Goal: Book appointment/travel/reservation

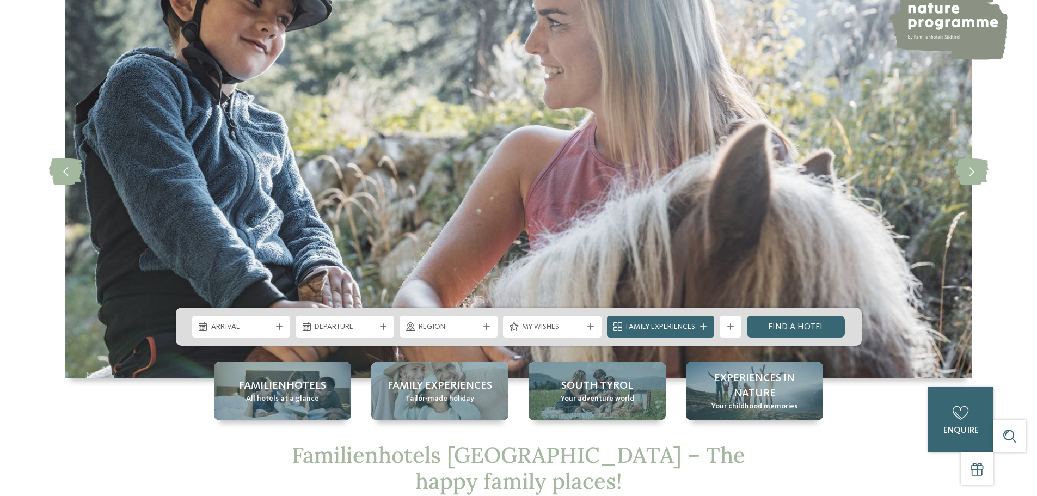
scroll to position [218, 0]
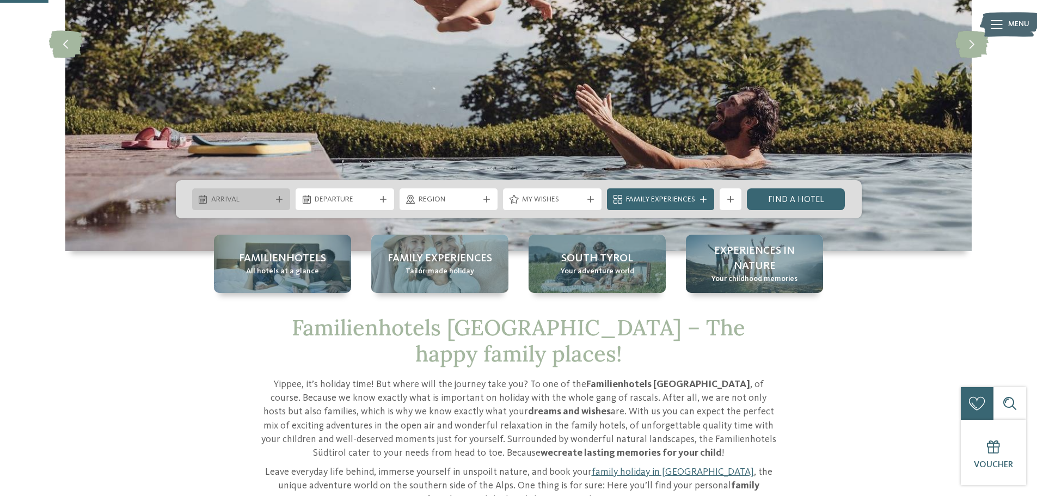
click at [276, 200] on icon at bounding box center [279, 199] width 7 height 7
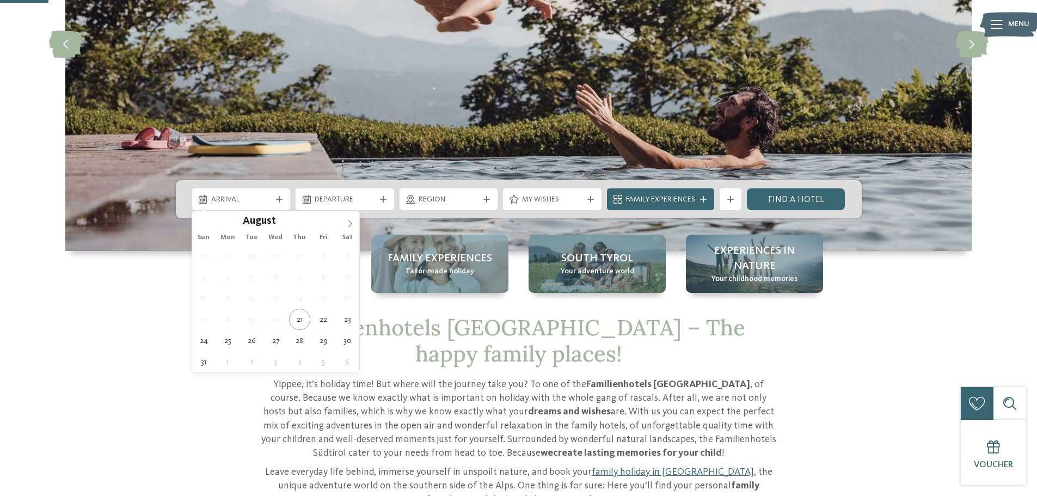
click at [347, 223] on icon at bounding box center [350, 224] width 8 height 8
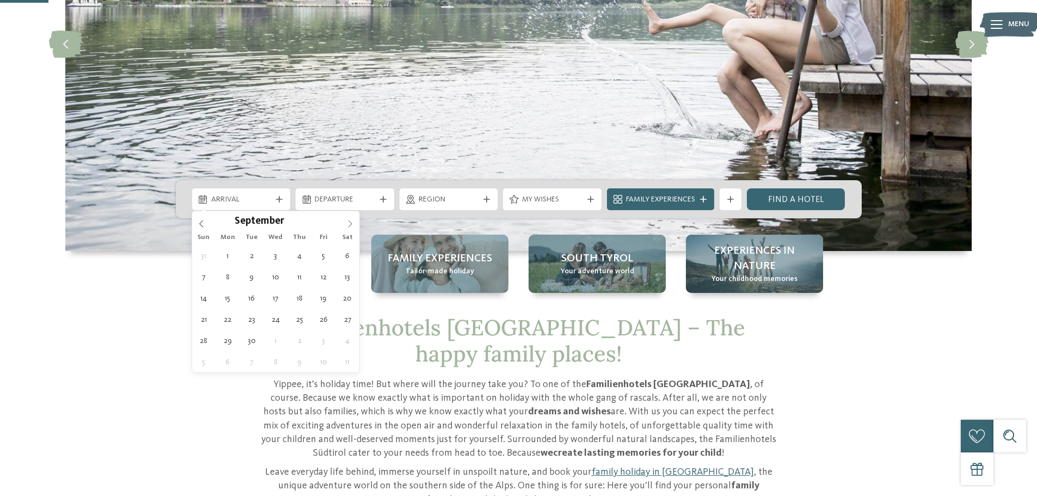
click at [347, 223] on icon at bounding box center [350, 224] width 8 height 8
type div "21.12.2025"
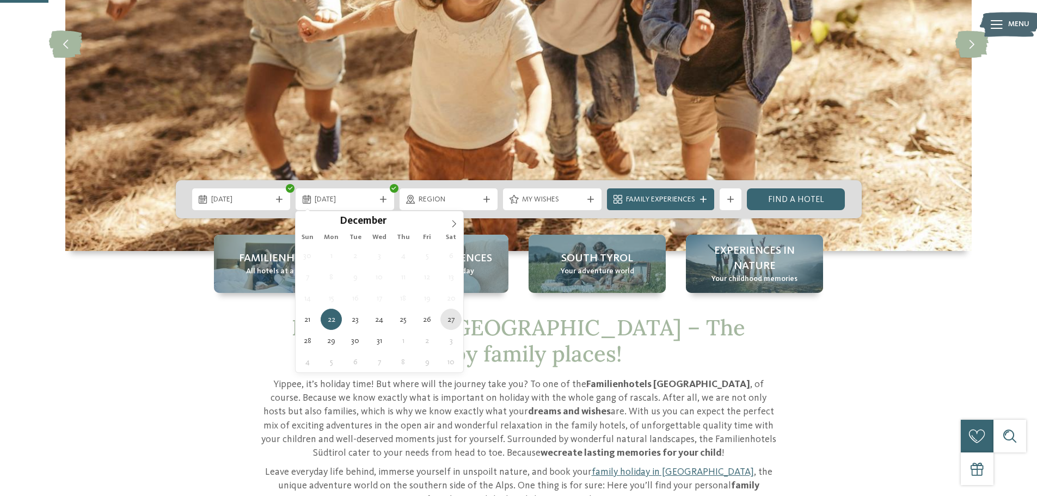
type div "27.12.2025"
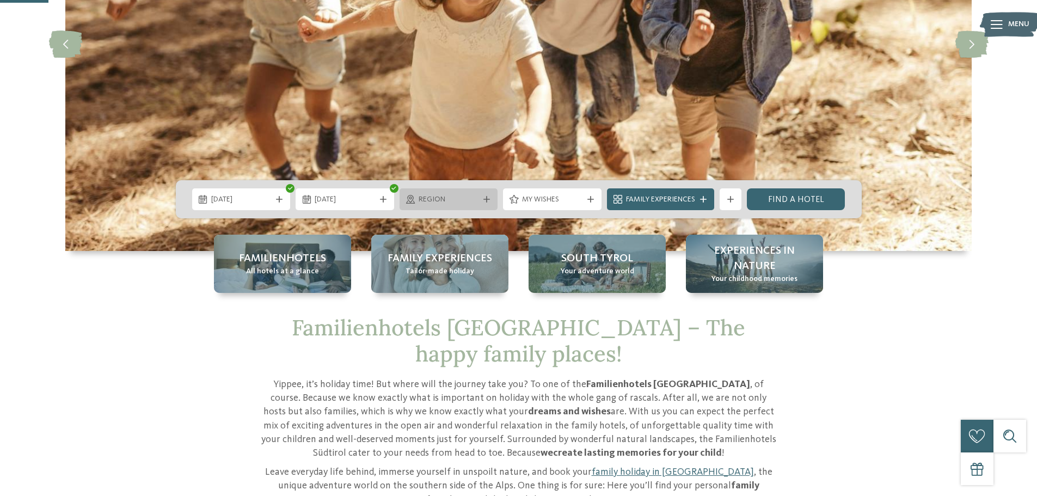
click at [480, 194] on div "Region" at bounding box center [449, 199] width 66 height 12
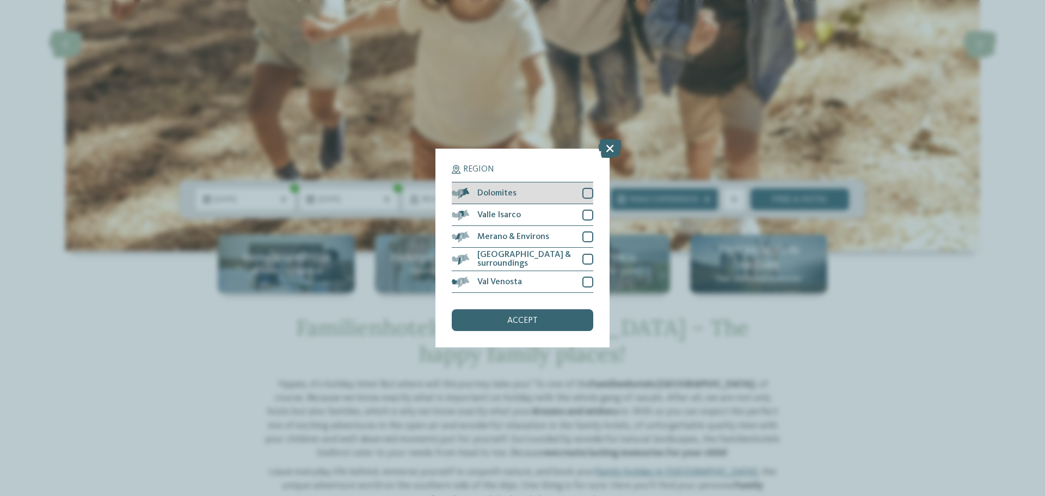
click at [516, 198] on span "Dolomites" at bounding box center [496, 193] width 39 height 9
click at [539, 320] on div "accept" at bounding box center [522, 320] width 141 height 22
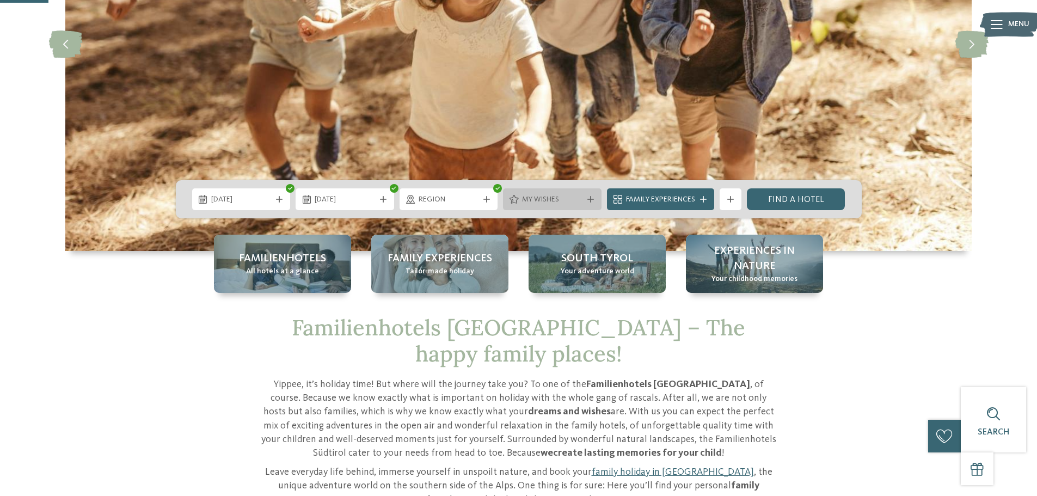
click at [576, 193] on div "My wishes" at bounding box center [552, 199] width 66 height 12
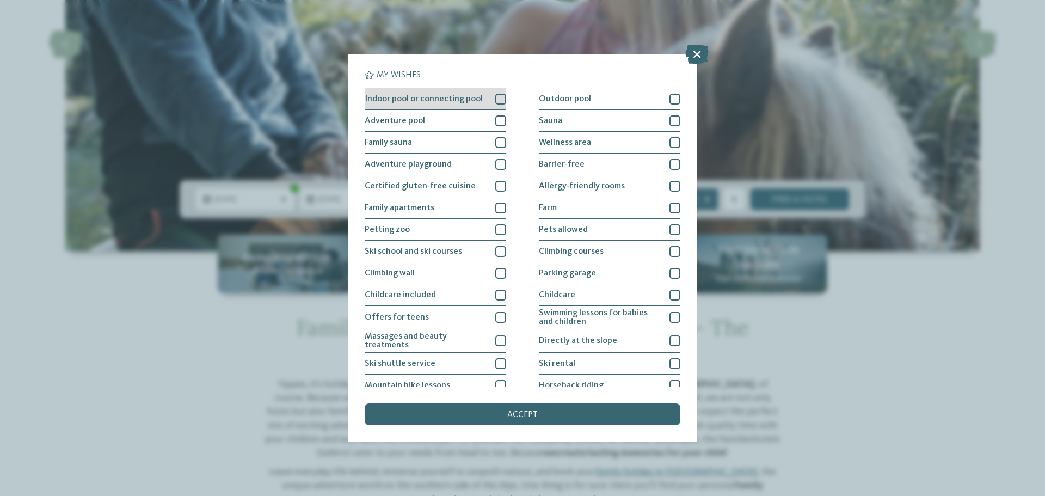
click at [495, 102] on div at bounding box center [500, 99] width 11 height 11
click at [495, 206] on div at bounding box center [500, 207] width 11 height 11
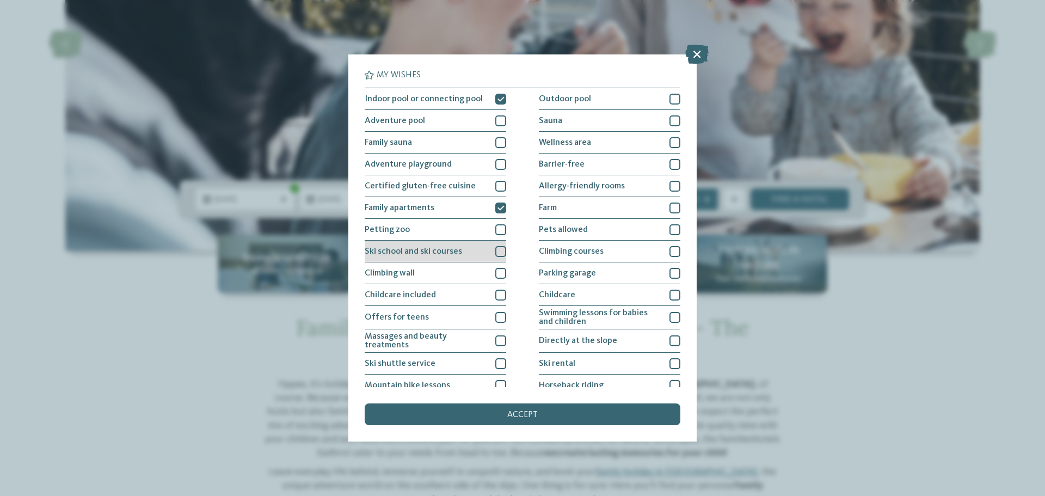
click at [461, 251] on div "Ski school and ski courses" at bounding box center [435, 252] width 141 height 22
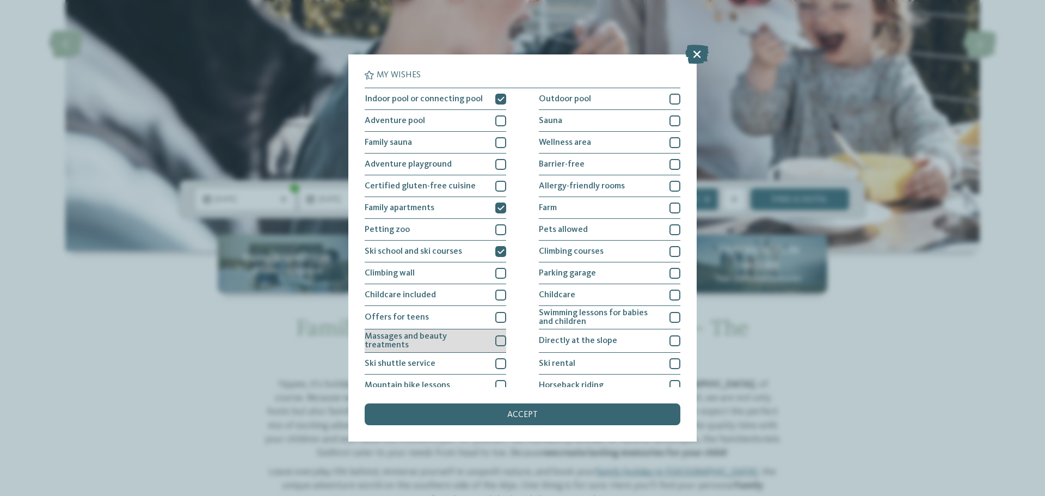
click at [453, 341] on span "Massages and beauty treatments" at bounding box center [426, 340] width 122 height 17
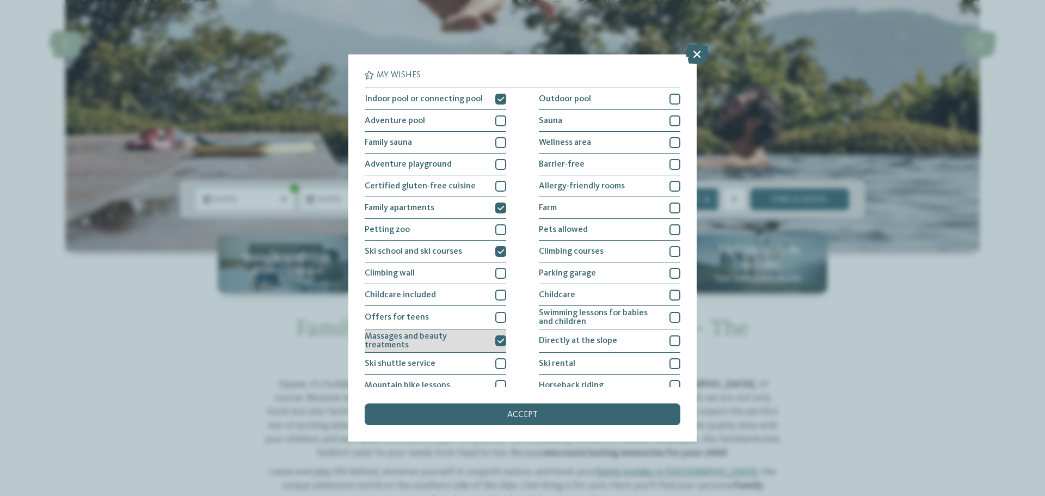
scroll to position [54, 0]
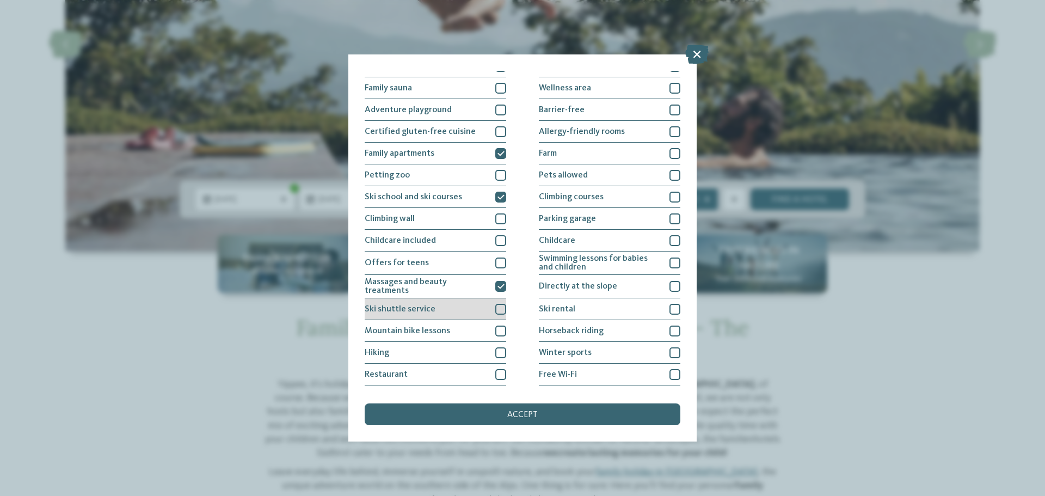
click at [456, 317] on div "Ski shuttle service" at bounding box center [435, 309] width 141 height 22
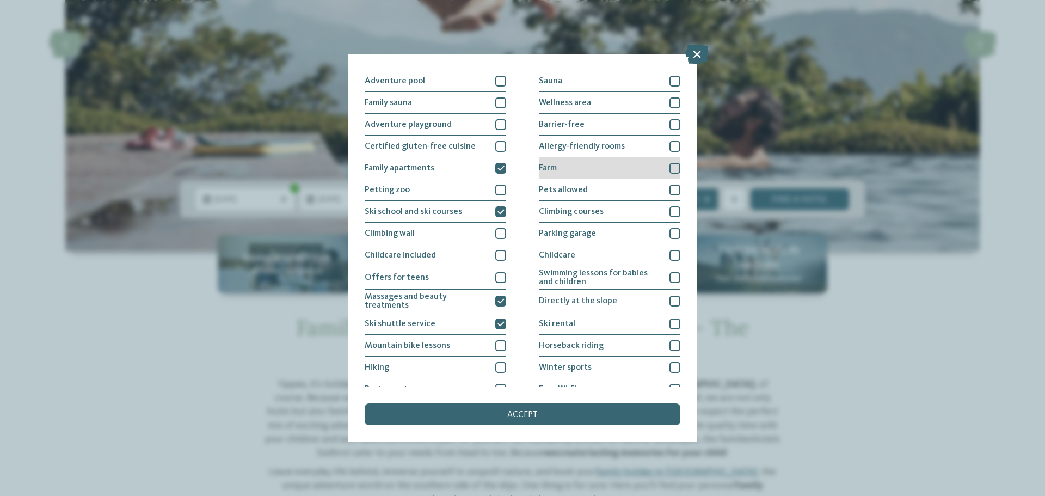
scroll to position [0, 0]
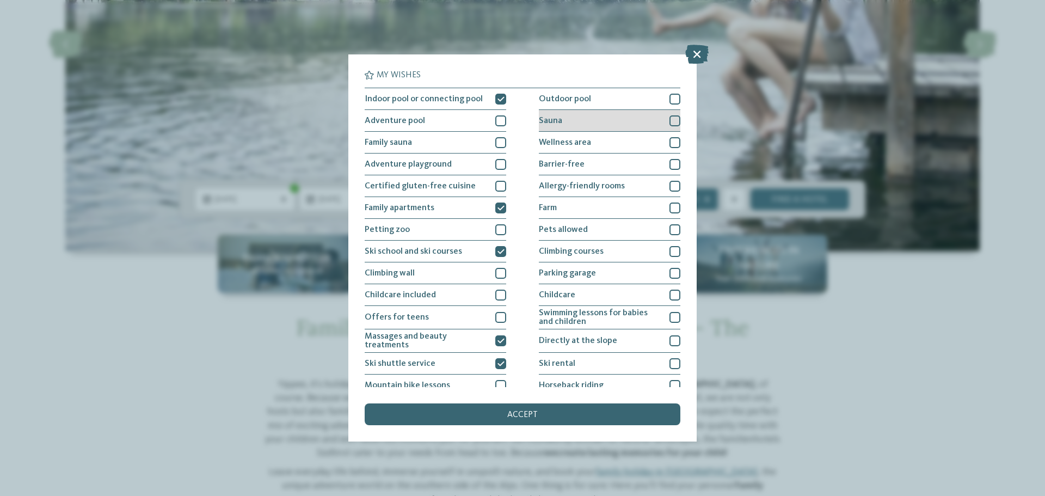
click at [583, 128] on div "Sauna" at bounding box center [609, 121] width 141 height 22
click at [574, 146] on span "Wellness area" at bounding box center [565, 142] width 52 height 9
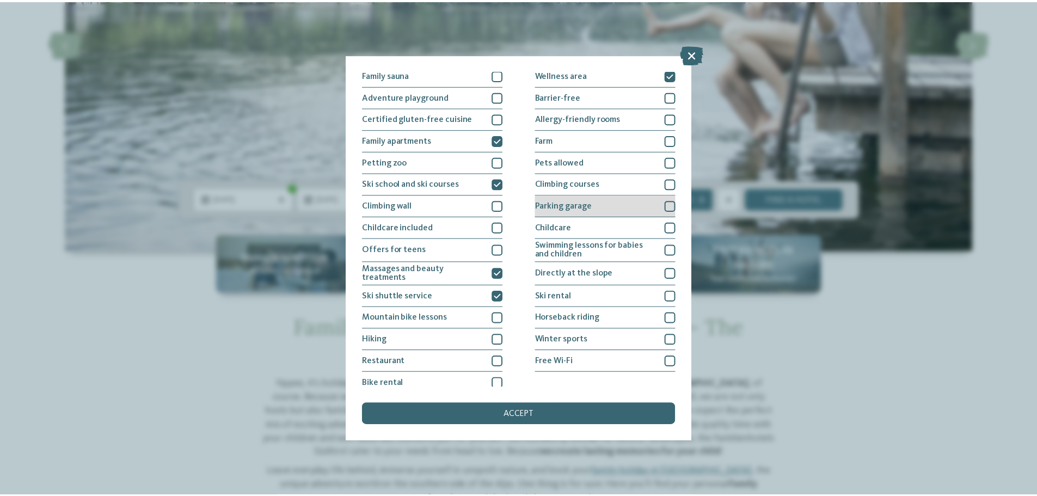
scroll to position [75, 0]
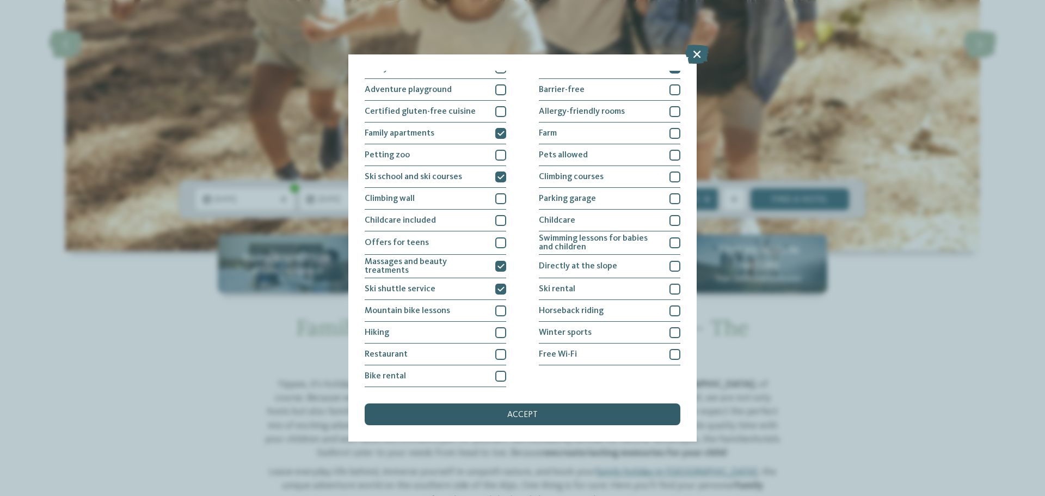
click at [519, 415] on span "accept" at bounding box center [522, 414] width 30 height 9
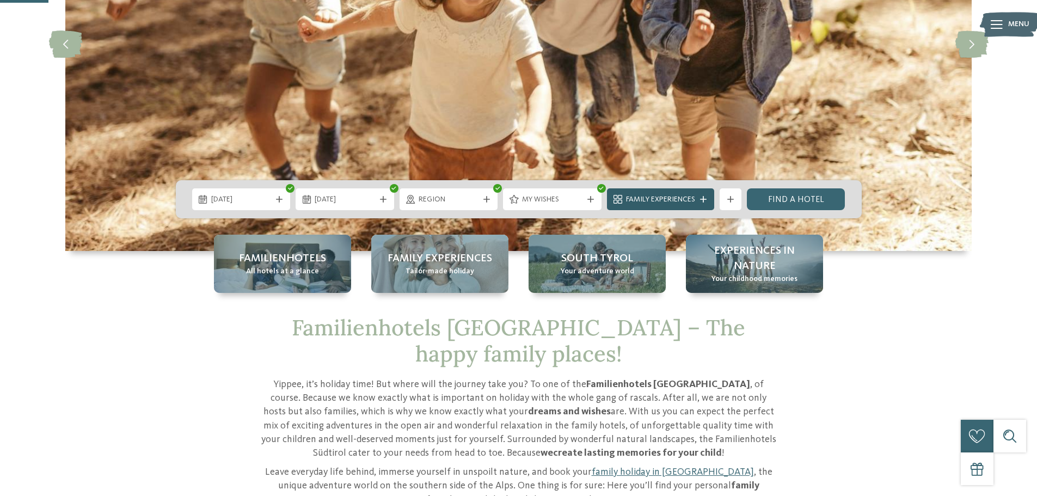
click at [671, 201] on span "Family Experiences" at bounding box center [660, 199] width 69 height 11
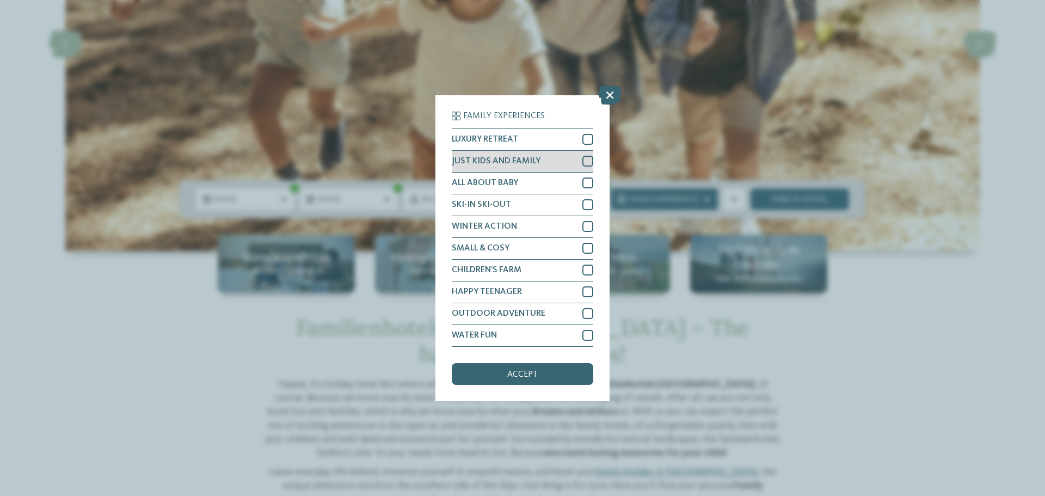
click at [585, 159] on div at bounding box center [587, 161] width 11 height 11
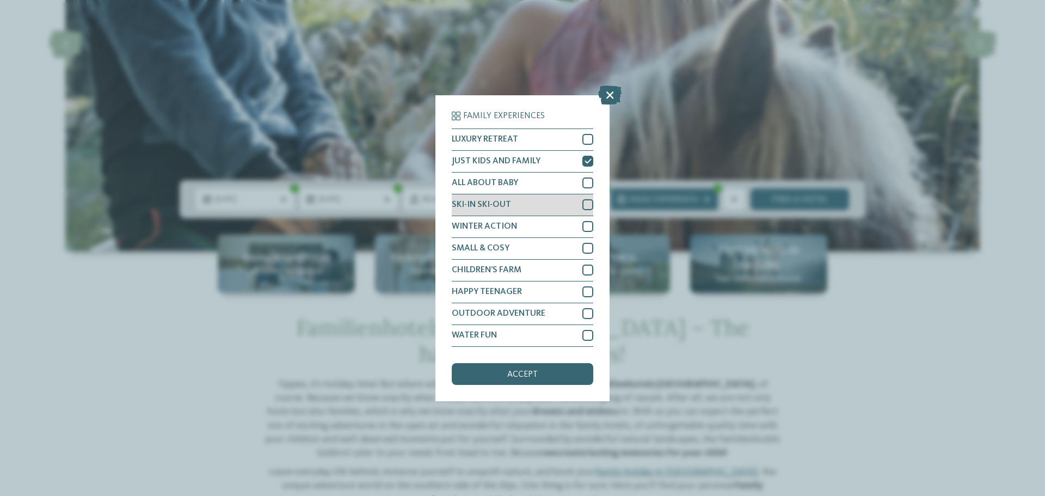
click at [588, 205] on div at bounding box center [587, 204] width 11 height 11
click at [585, 225] on div at bounding box center [587, 226] width 11 height 11
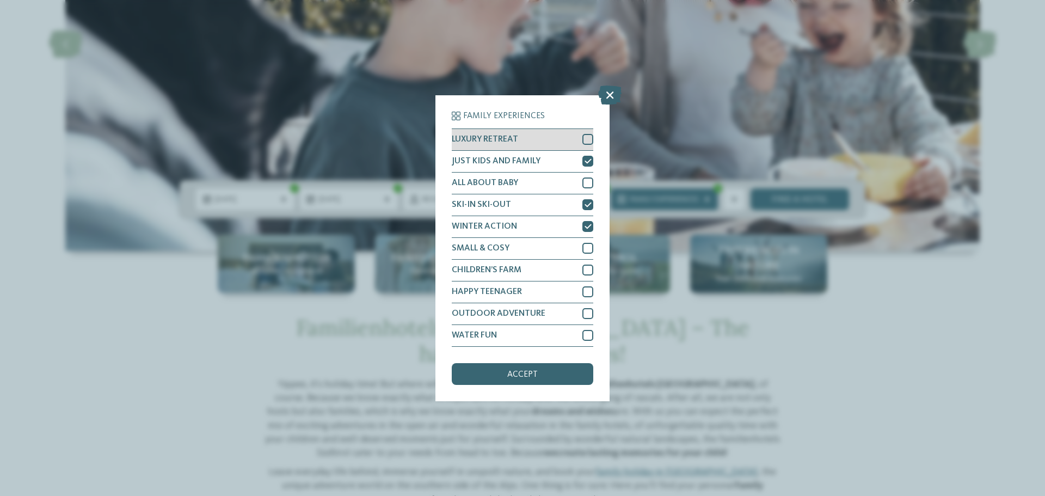
click at [574, 134] on div "LUXURY RETREAT" at bounding box center [522, 140] width 141 height 22
click at [550, 377] on div "accept" at bounding box center [522, 374] width 141 height 22
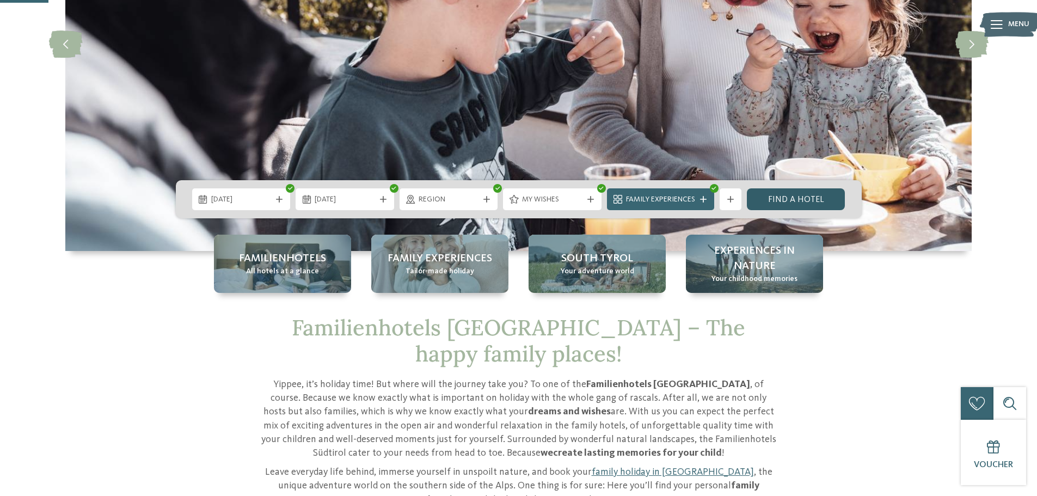
click at [817, 201] on link "Find a hotel" at bounding box center [796, 199] width 98 height 22
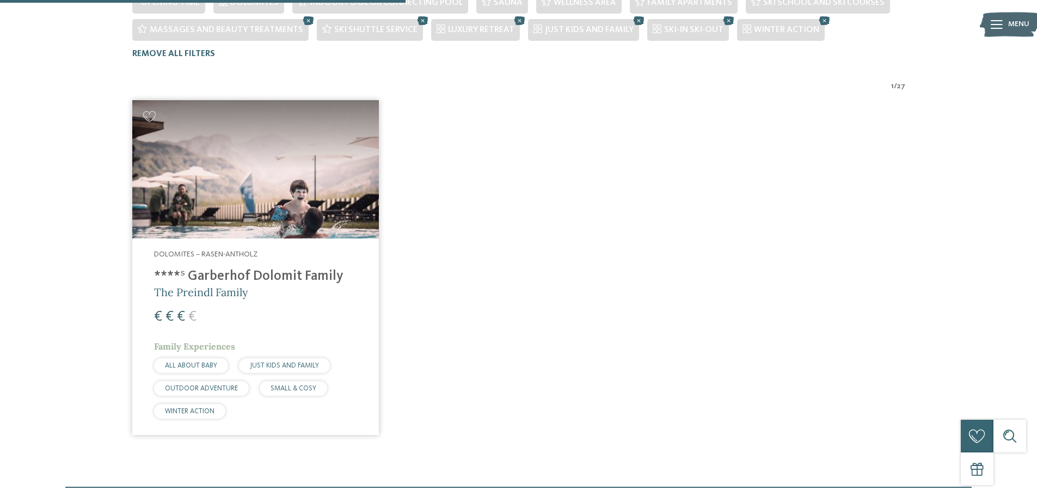
scroll to position [358, 0]
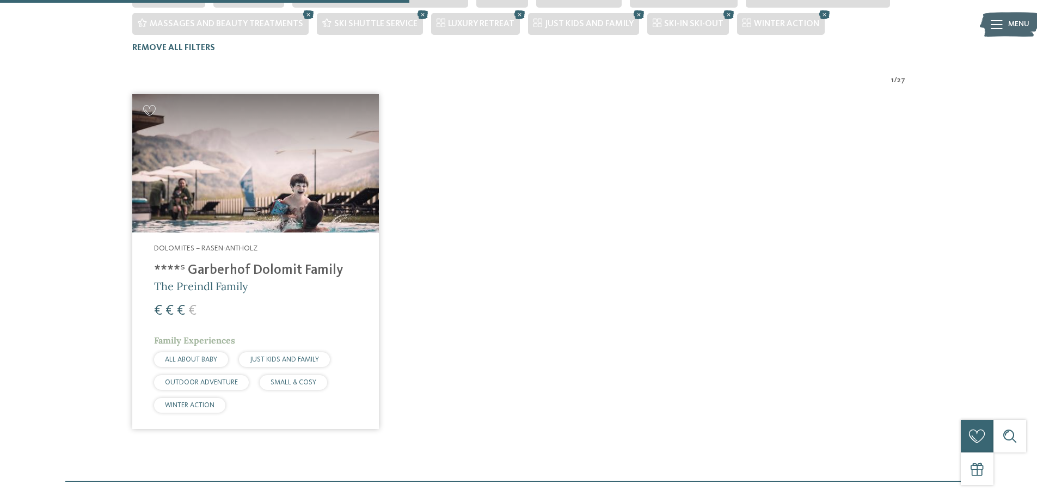
click at [250, 262] on h4 "****ˢ Garberhof Dolomit Family" at bounding box center [255, 270] width 203 height 16
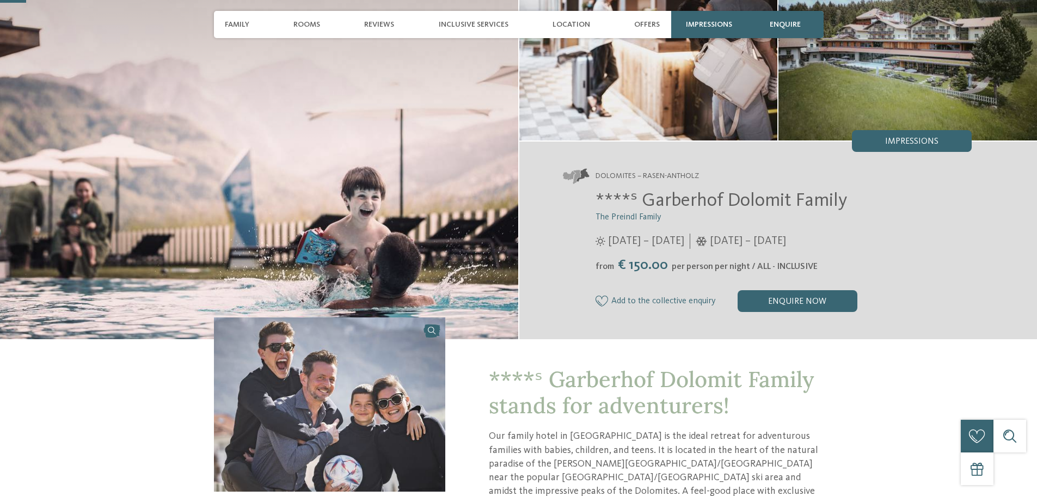
scroll to position [109, 0]
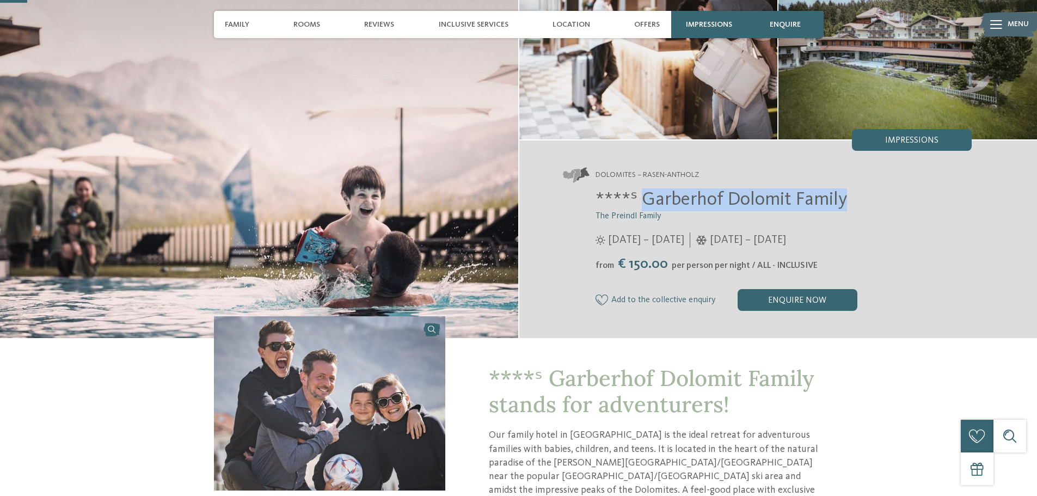
drag, startPoint x: 643, startPoint y: 195, endPoint x: 920, endPoint y: 209, distance: 277.9
click at [920, 209] on h2 "****ˢ Garberhof Dolomit Family" at bounding box center [783, 199] width 377 height 23
copy span "Garberhof Dolomit Family"
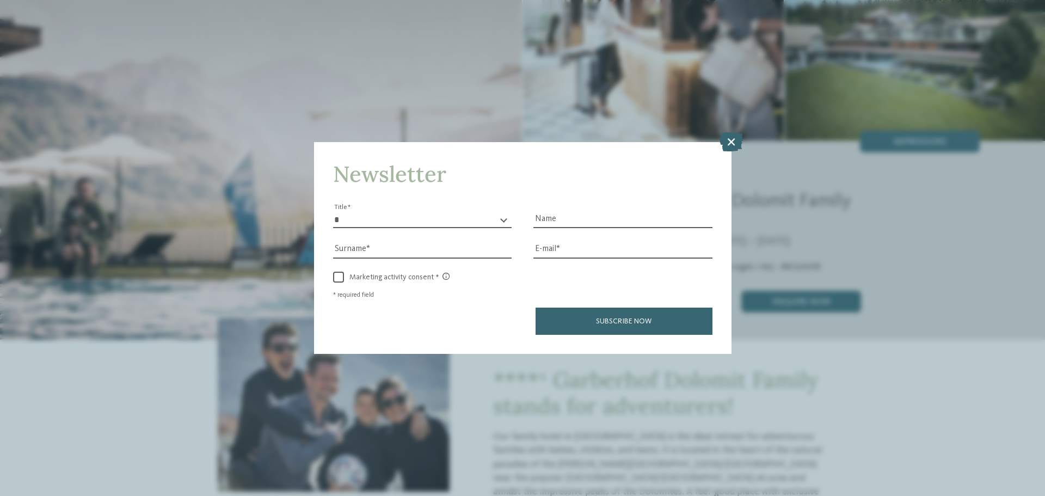
click at [614, 39] on div "Newsletter * ** ** ****** ** Title Name Surname E-mail link link" at bounding box center [522, 248] width 1045 height 496
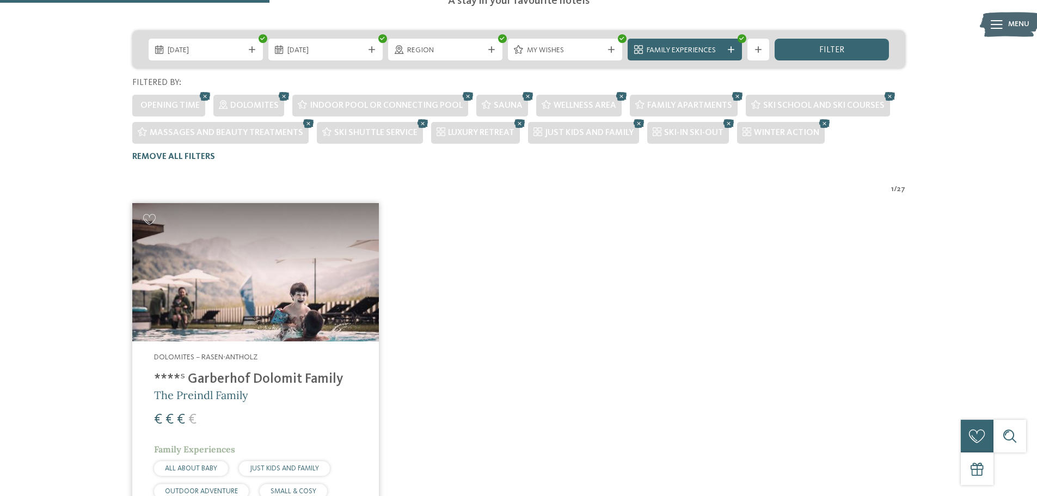
scroll to position [140, 0]
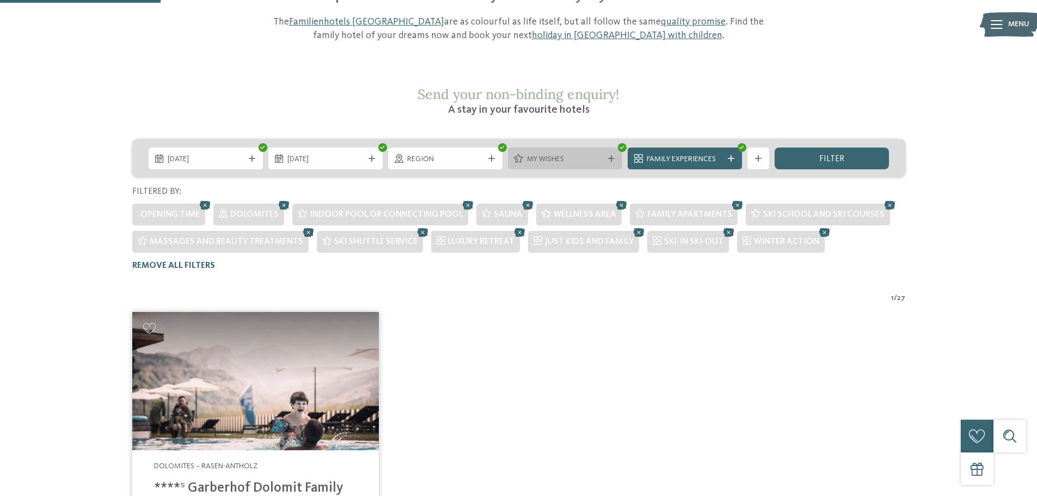
click at [535, 154] on span "My wishes" at bounding box center [565, 159] width 76 height 11
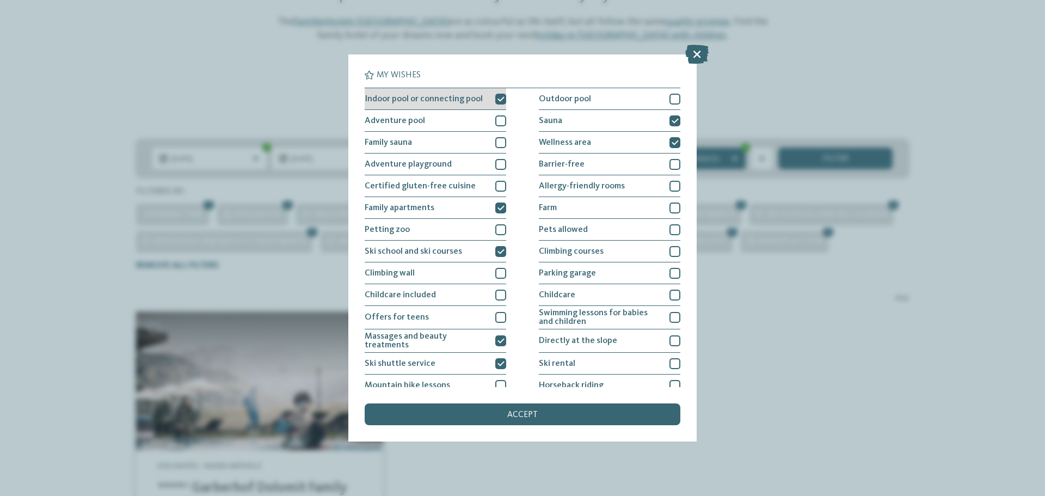
click at [491, 101] on div "Indoor pool or connecting pool" at bounding box center [435, 99] width 141 height 22
click at [653, 123] on div "Sauna" at bounding box center [609, 121] width 141 height 22
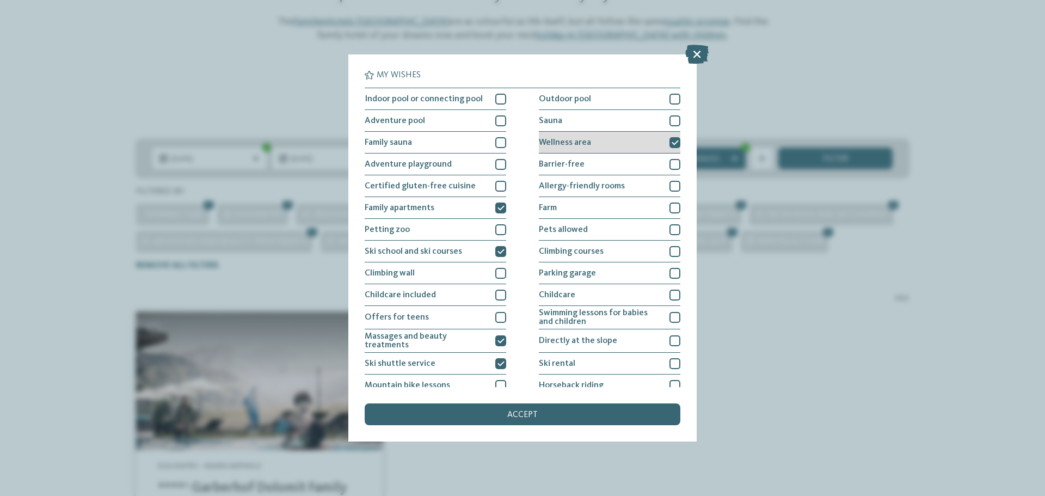
click at [644, 138] on div "Wellness area" at bounding box center [609, 143] width 141 height 22
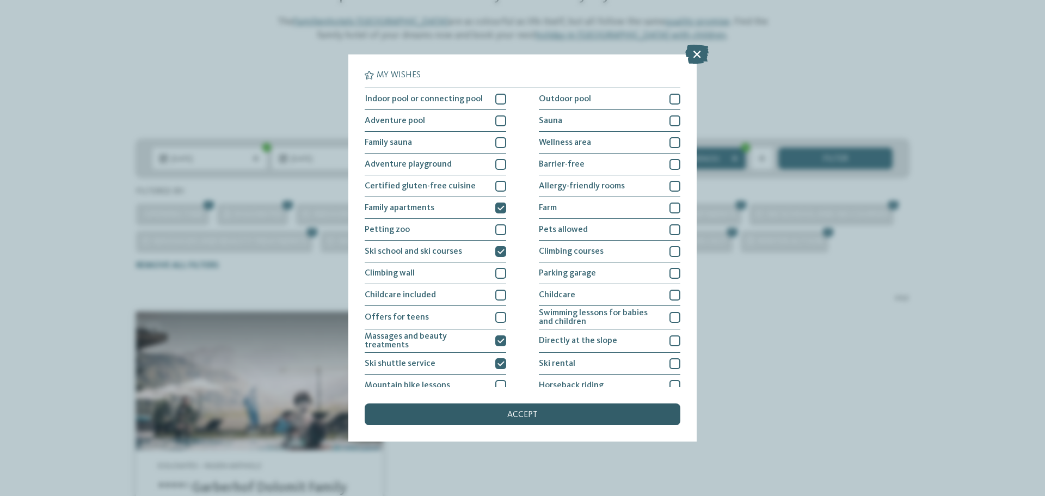
click at [502, 412] on div "accept" at bounding box center [523, 414] width 316 height 22
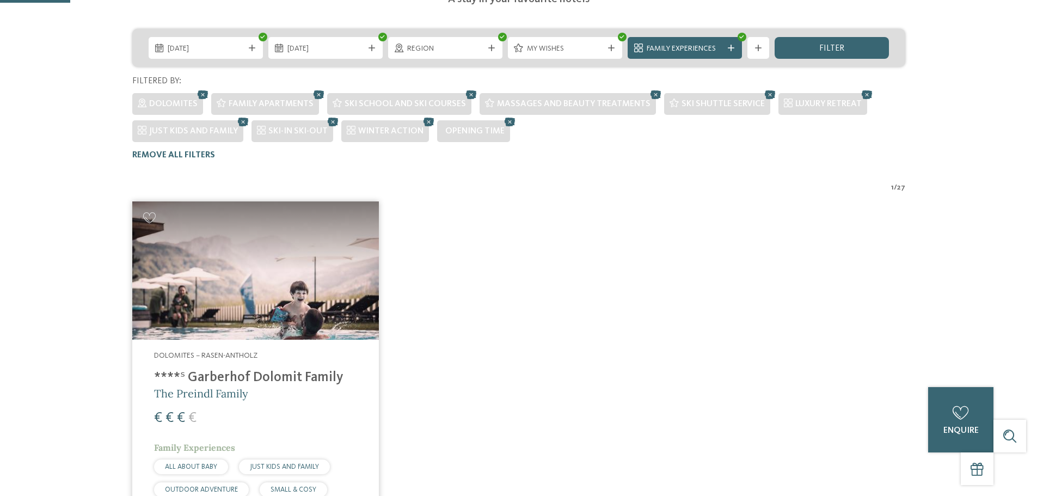
scroll to position [32, 0]
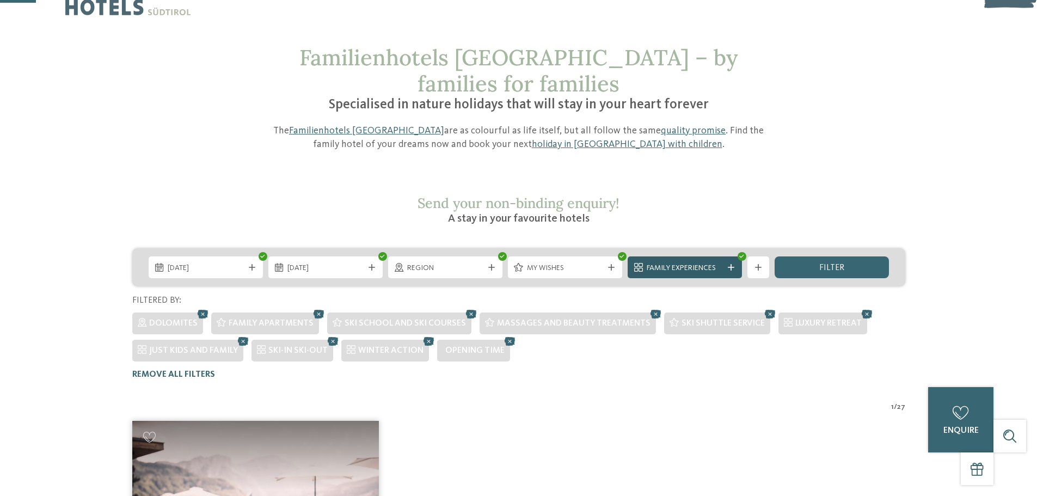
click at [739, 256] on div "Family Experiences" at bounding box center [684, 267] width 114 height 22
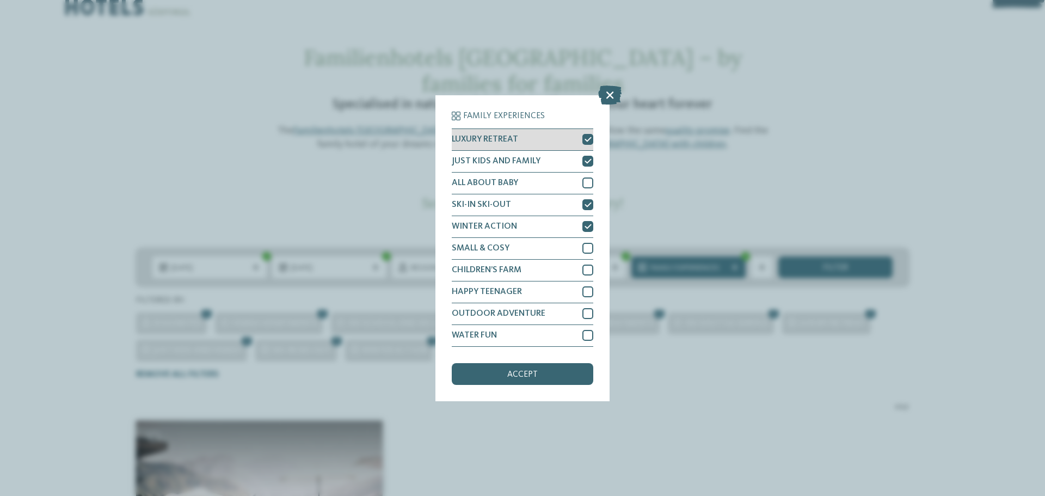
click at [580, 136] on div "LUXURY RETREAT" at bounding box center [522, 140] width 141 height 22
click at [588, 166] on div at bounding box center [587, 161] width 11 height 11
click at [588, 200] on div at bounding box center [587, 204] width 11 height 11
click at [587, 226] on icon at bounding box center [587, 226] width 7 height 7
click at [587, 204] on div at bounding box center [587, 204] width 11 height 11
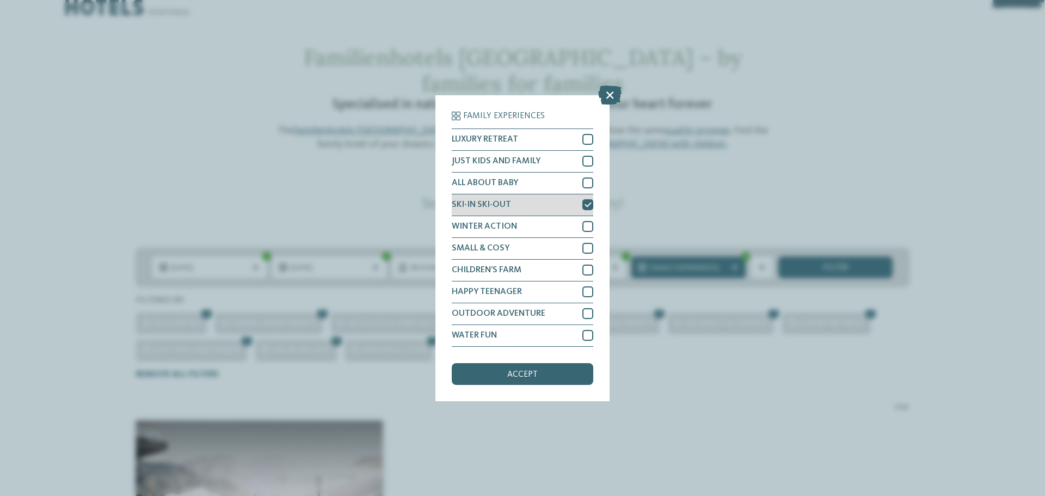
click at [589, 208] on div at bounding box center [587, 204] width 11 height 11
click at [585, 223] on div at bounding box center [587, 226] width 11 height 11
click at [585, 198] on div "SKI-IN SKI-OUT" at bounding box center [522, 205] width 141 height 22
click at [532, 375] on span "accept" at bounding box center [522, 374] width 30 height 9
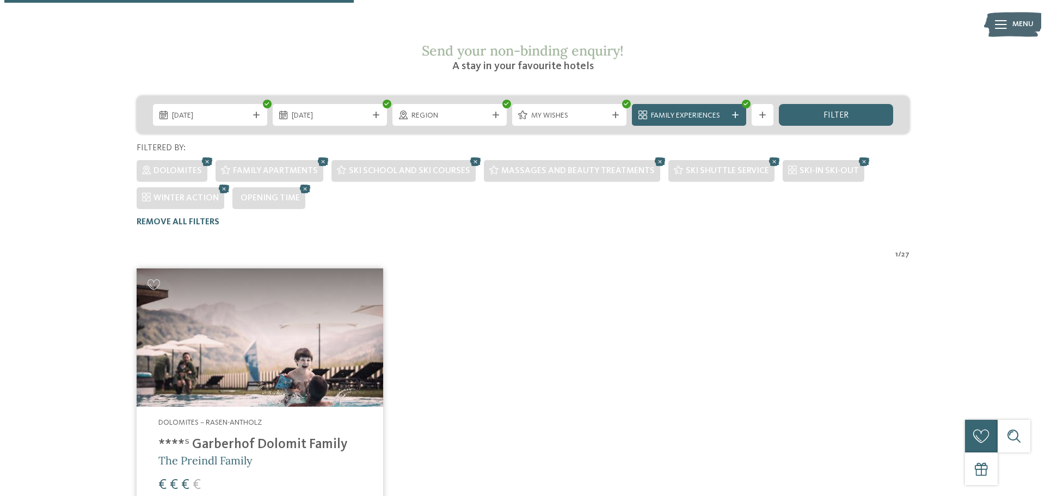
scroll to position [86, 0]
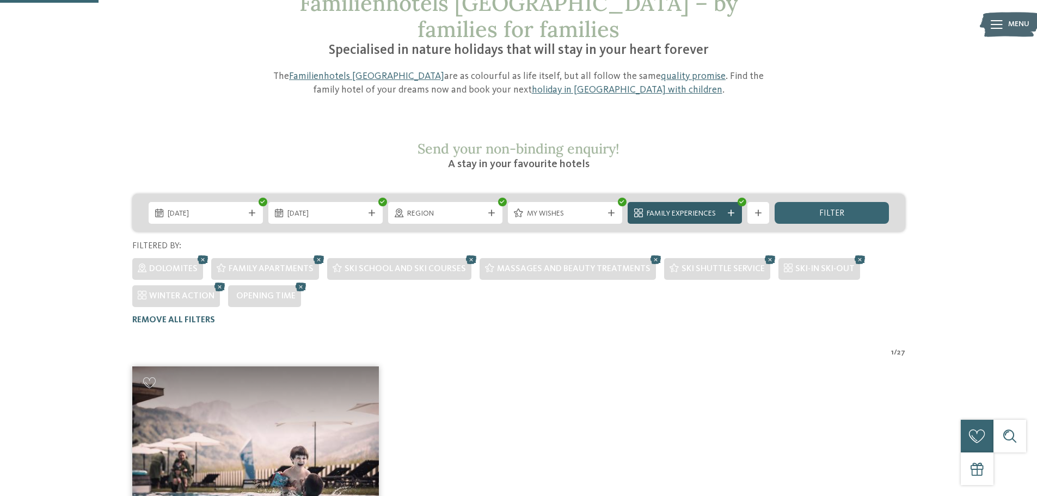
click at [724, 207] on div "Family Experiences" at bounding box center [685, 213] width 82 height 12
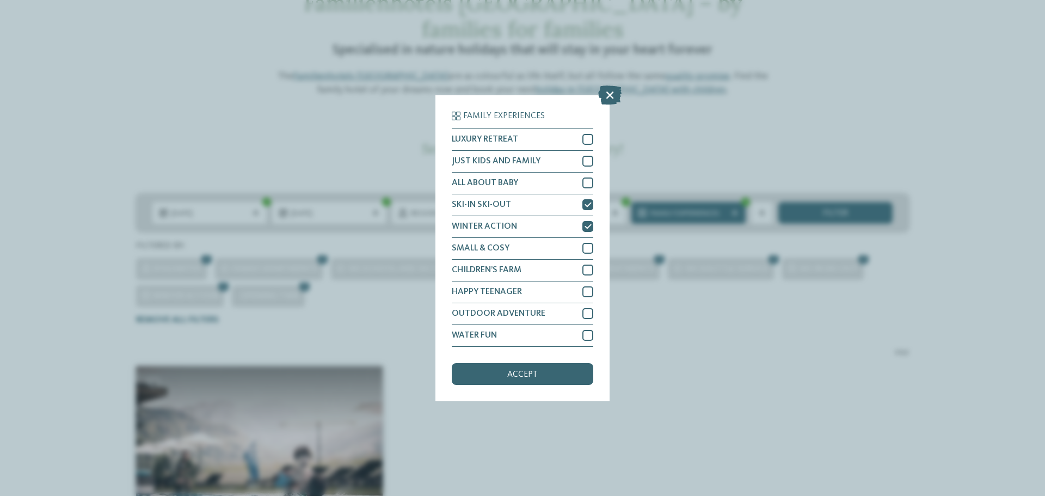
click at [612, 93] on icon at bounding box center [609, 94] width 23 height 19
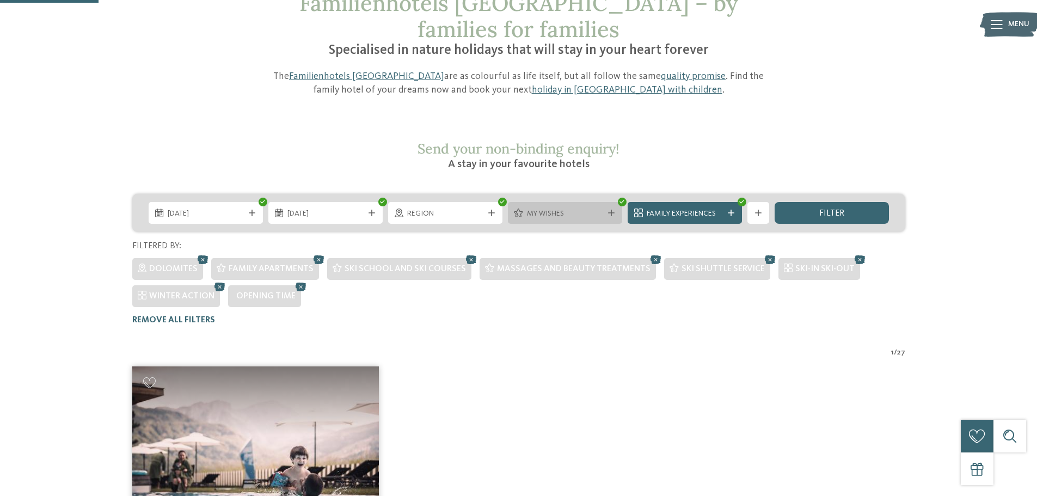
click at [581, 208] on span "My wishes" at bounding box center [565, 213] width 76 height 11
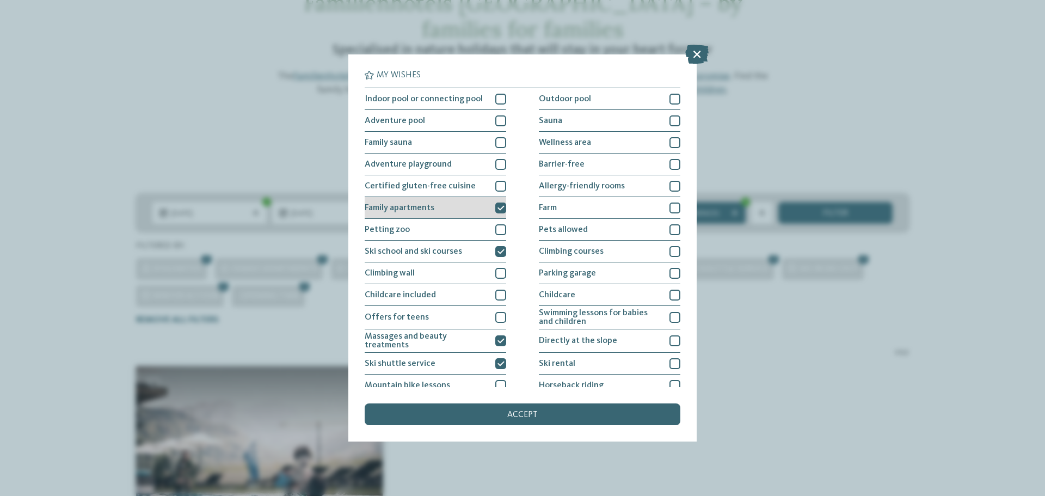
click at [500, 211] on div at bounding box center [500, 207] width 11 height 11
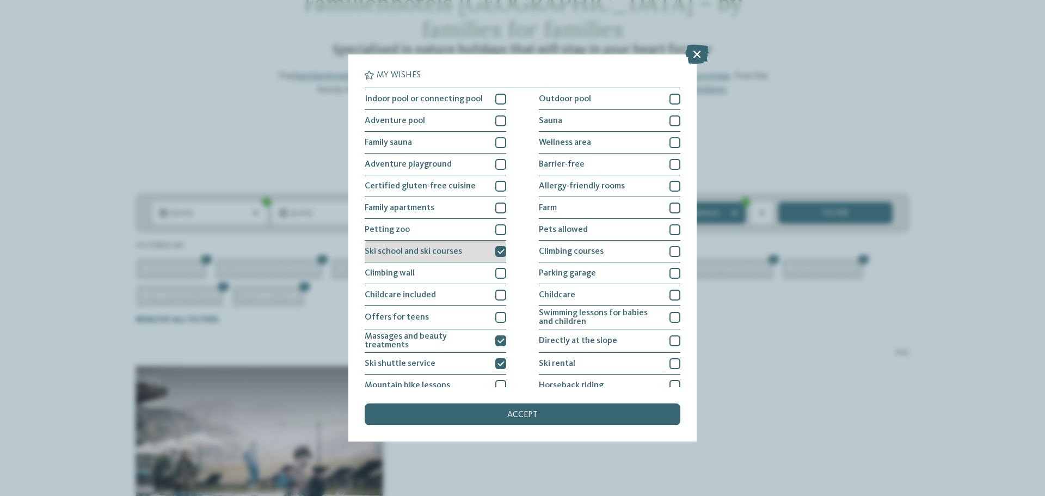
click at [497, 249] on icon at bounding box center [500, 251] width 7 height 7
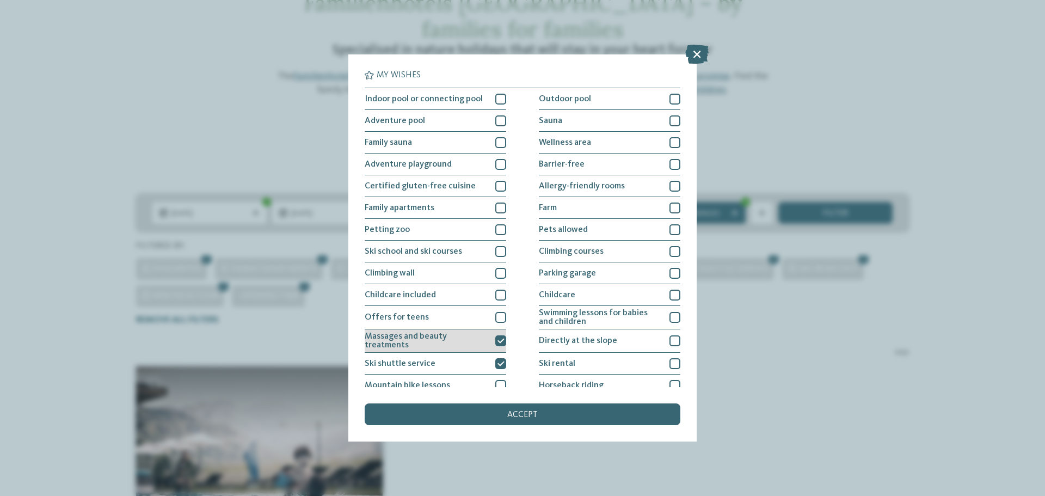
click at [497, 340] on icon at bounding box center [500, 340] width 7 height 7
drag, startPoint x: 501, startPoint y: 360, endPoint x: 510, endPoint y: 395, distance: 36.7
click at [501, 360] on icon at bounding box center [500, 363] width 7 height 7
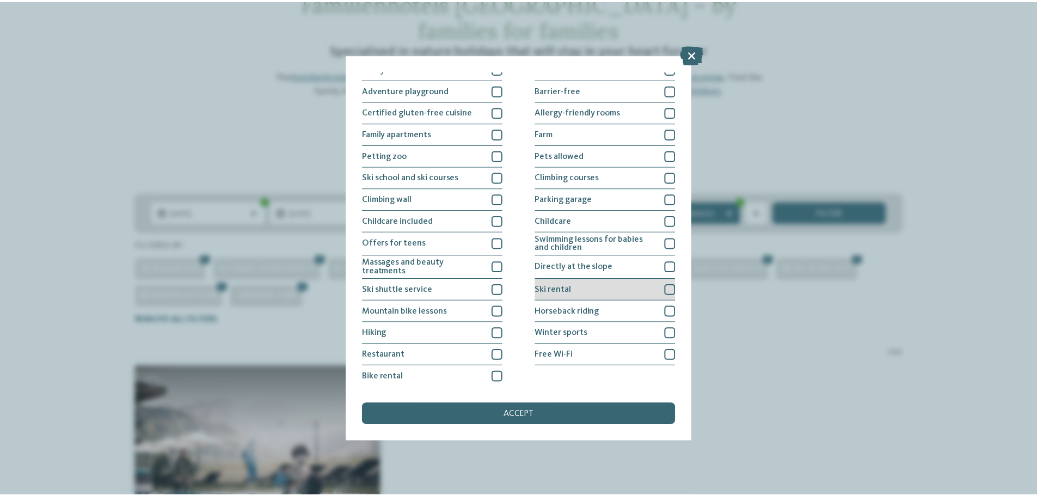
scroll to position [75, 0]
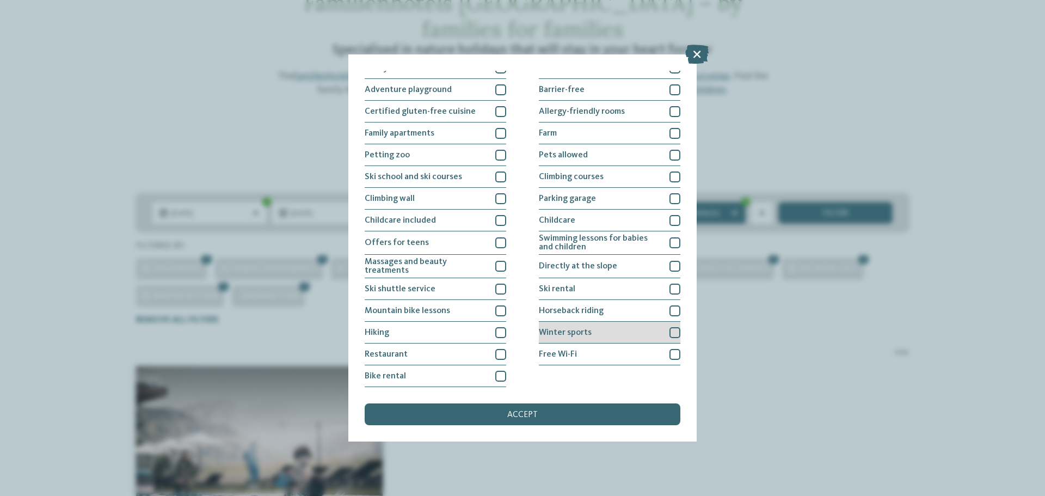
click at [595, 324] on div "Winter sports" at bounding box center [609, 333] width 141 height 22
click at [521, 420] on div "accept" at bounding box center [523, 414] width 316 height 22
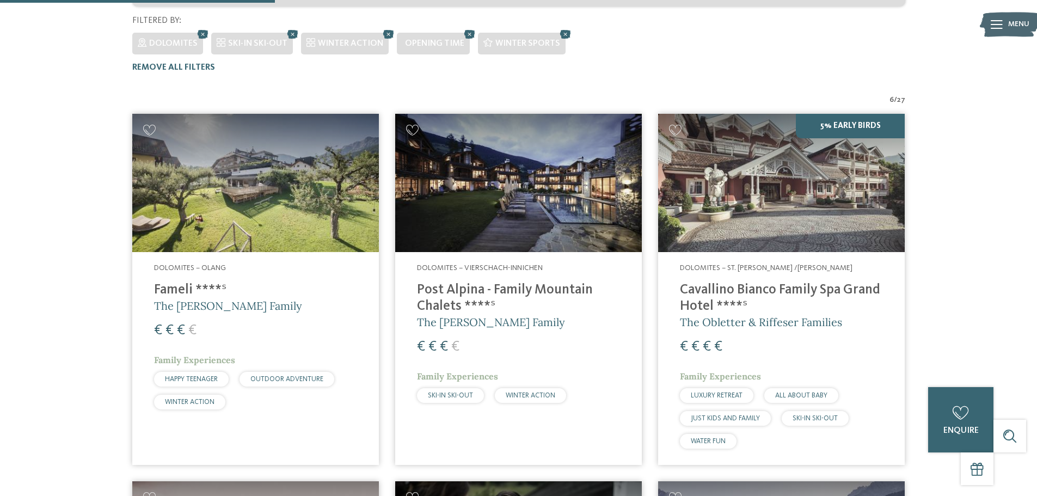
scroll to position [331, 0]
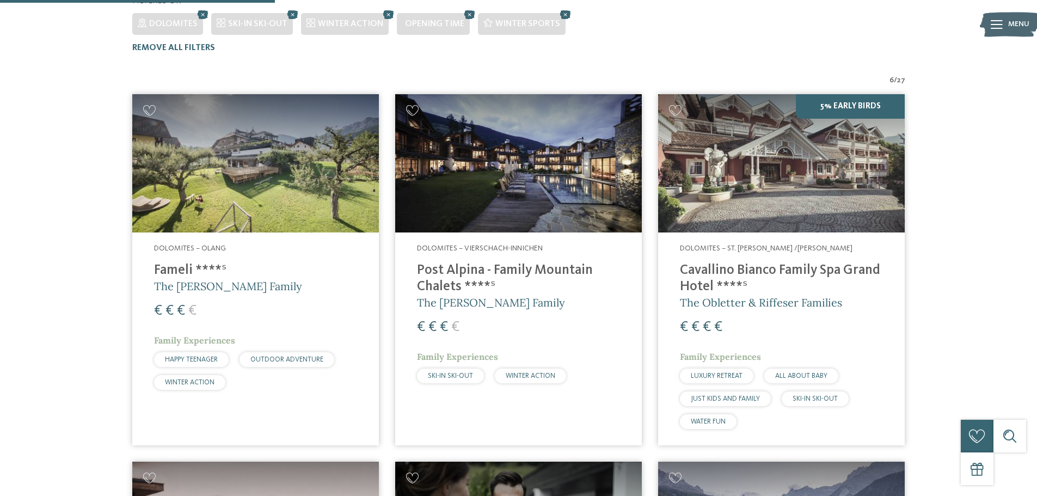
click at [681, 262] on h4 "Cavallino Bianco Family Spa Grand Hotel ****ˢ" at bounding box center [781, 278] width 203 height 33
click at [433, 262] on h4 "Post Alpina - Family Mountain Chalets ****ˢ" at bounding box center [518, 278] width 203 height 33
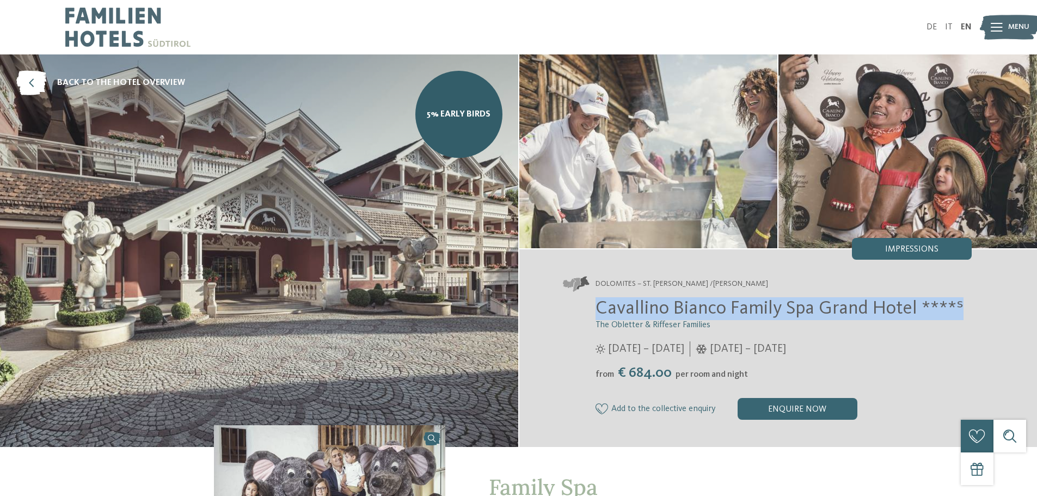
drag, startPoint x: 600, startPoint y: 304, endPoint x: 974, endPoint y: 309, distance: 374.4
click at [974, 309] on div "Dolomites – St. [PERSON_NAME] /[PERSON_NAME] Cavallino [PERSON_NAME] Family Spa…" at bounding box center [778, 348] width 518 height 198
copy span "Cavallino Bianco Family Spa Grand Hotel ****ˢ"
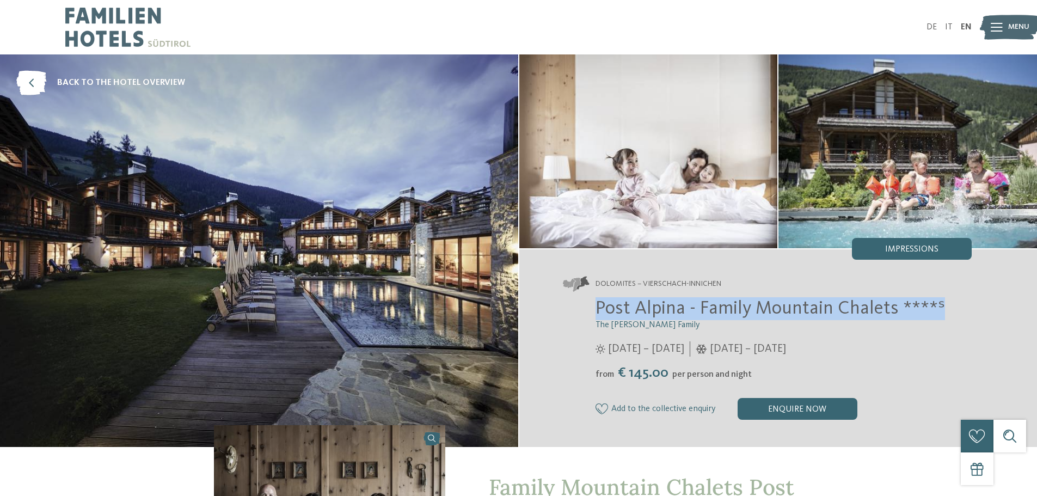
drag, startPoint x: 593, startPoint y: 306, endPoint x: 948, endPoint y: 298, distance: 354.9
click at [948, 298] on div "Post Alpina - Family Mountain Chalets ****ˢ The [PERSON_NAME] Family [DATE] – […" at bounding box center [767, 358] width 409 height 122
copy span "Post Alpina - Family Mountain Chalets ****ˢ"
